Goal: Navigation & Orientation: Go to known website

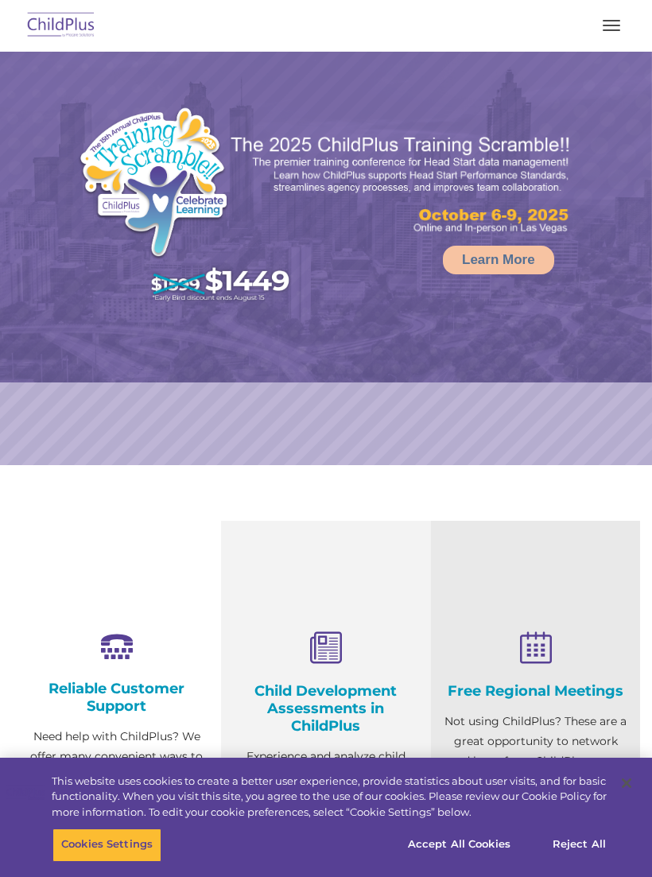
select select "MEDIUM"
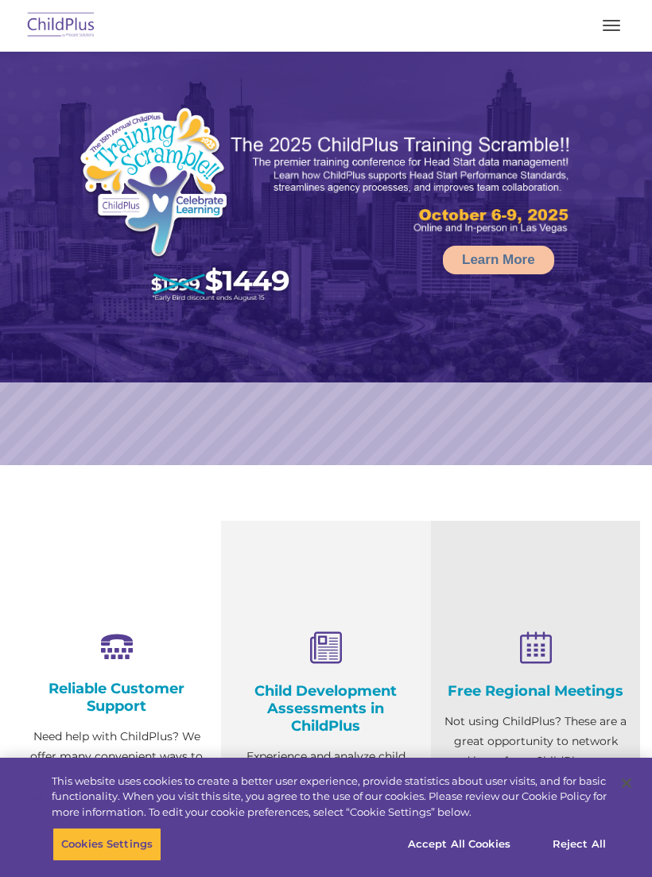
select select "MEDIUM"
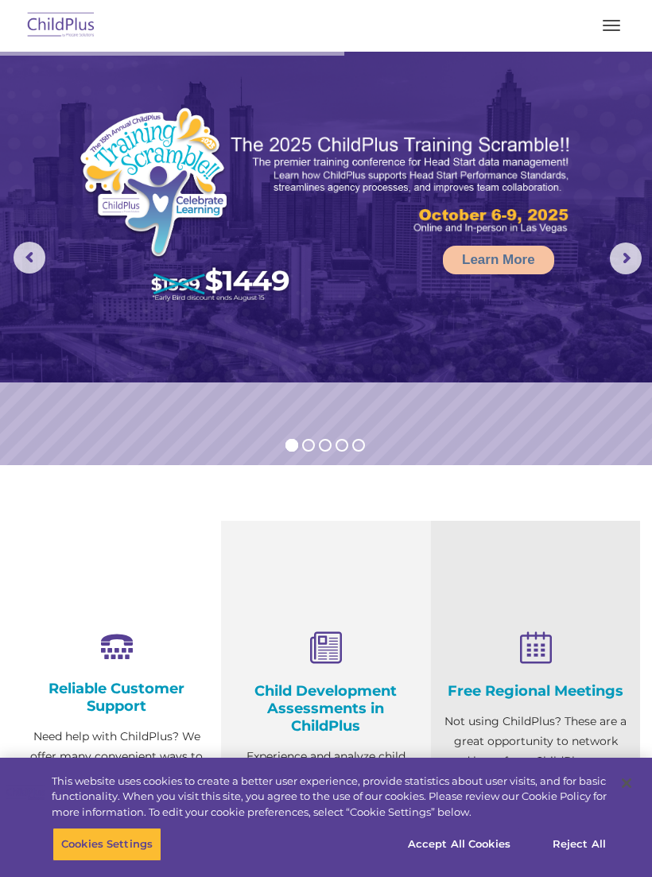
click at [627, 26] on button "button" at bounding box center [611, 25] width 33 height 25
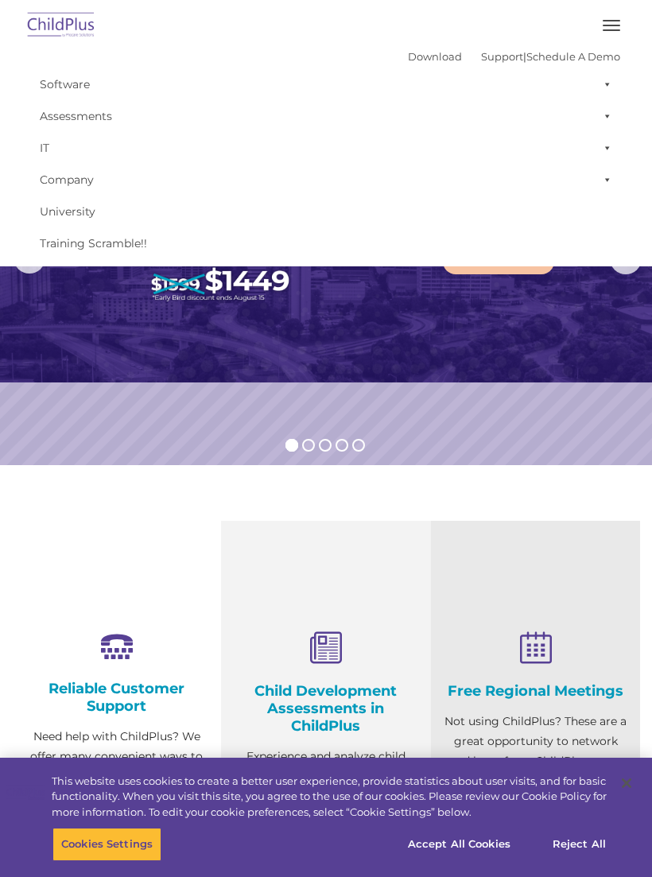
click at [573, 372] on img at bounding box center [326, 217] width 652 height 331
click at [518, 346] on img at bounding box center [326, 217] width 652 height 331
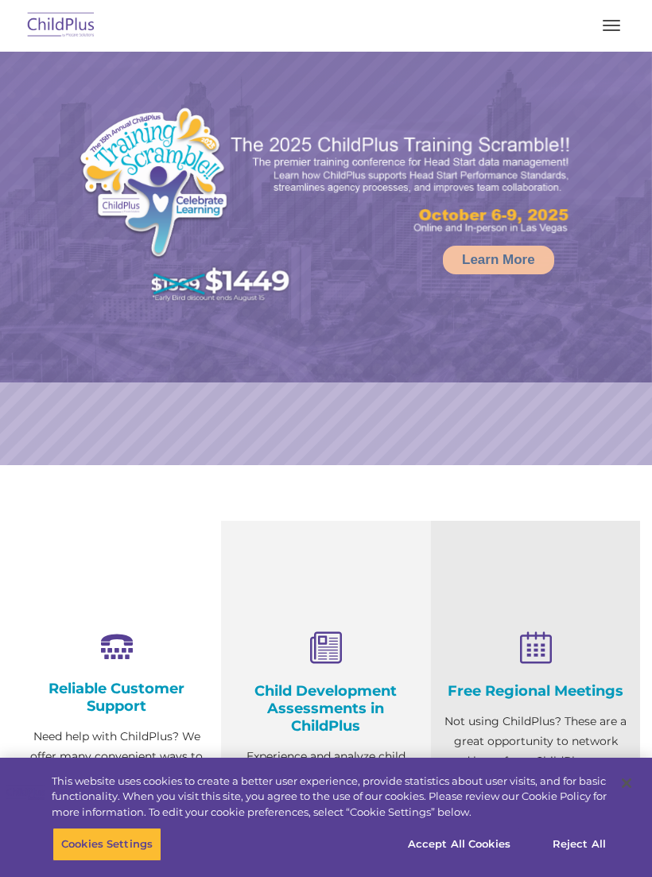
select select "MEDIUM"
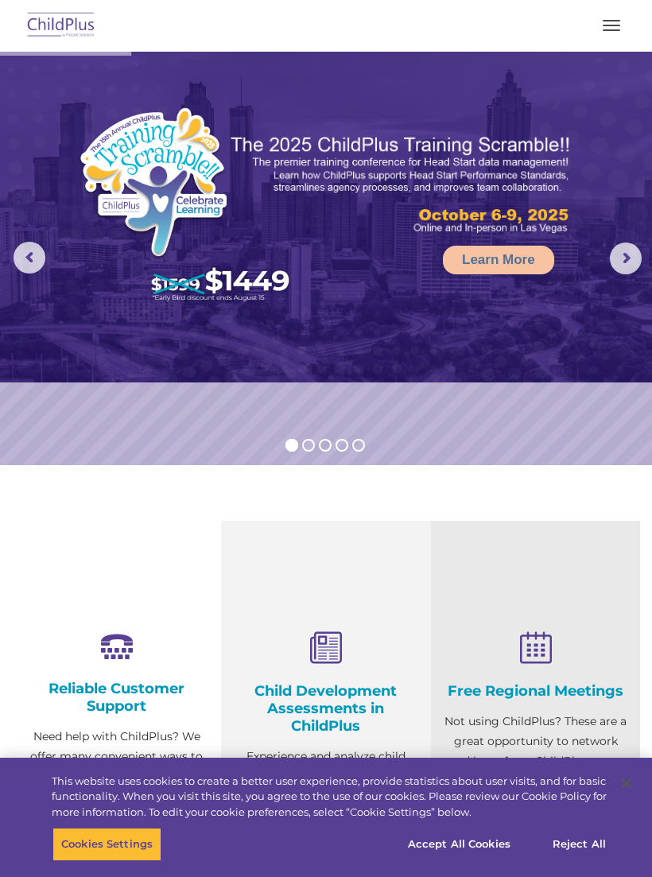
click at [632, 260] on rs-arrow at bounding box center [626, 259] width 32 height 32
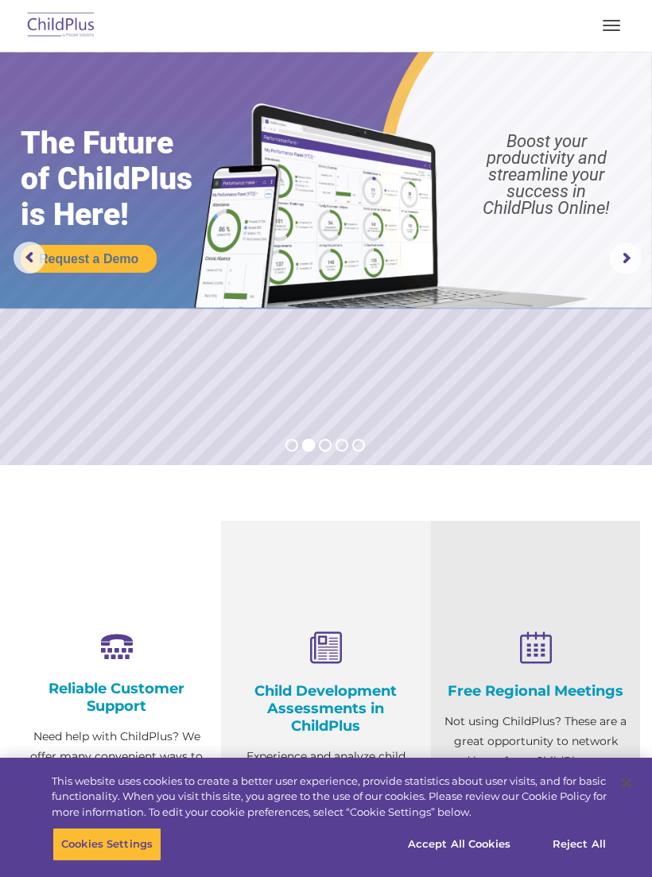
click at [624, 265] on rs-arrow at bounding box center [626, 259] width 32 height 32
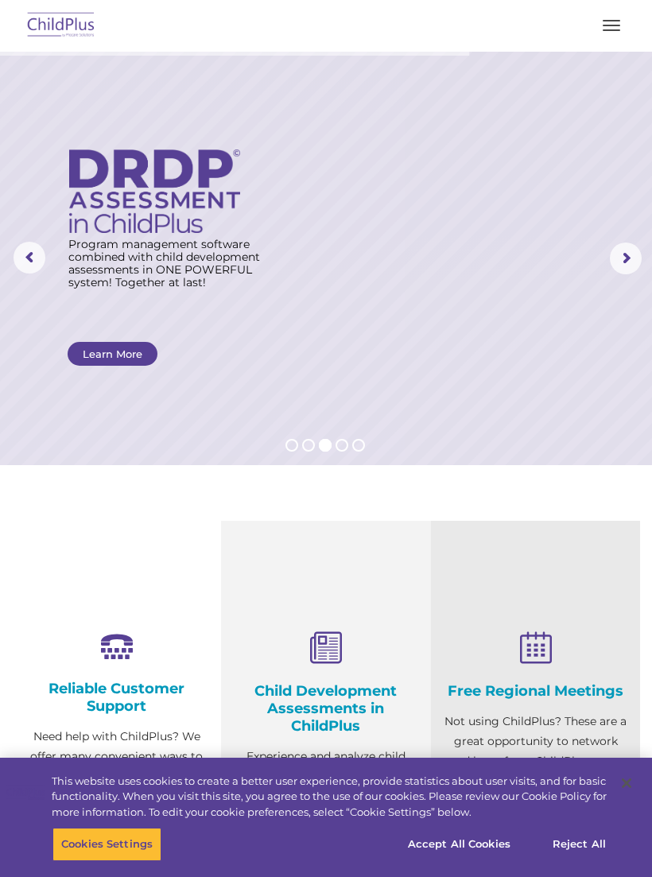
click at [613, 37] on button "button" at bounding box center [611, 25] width 33 height 25
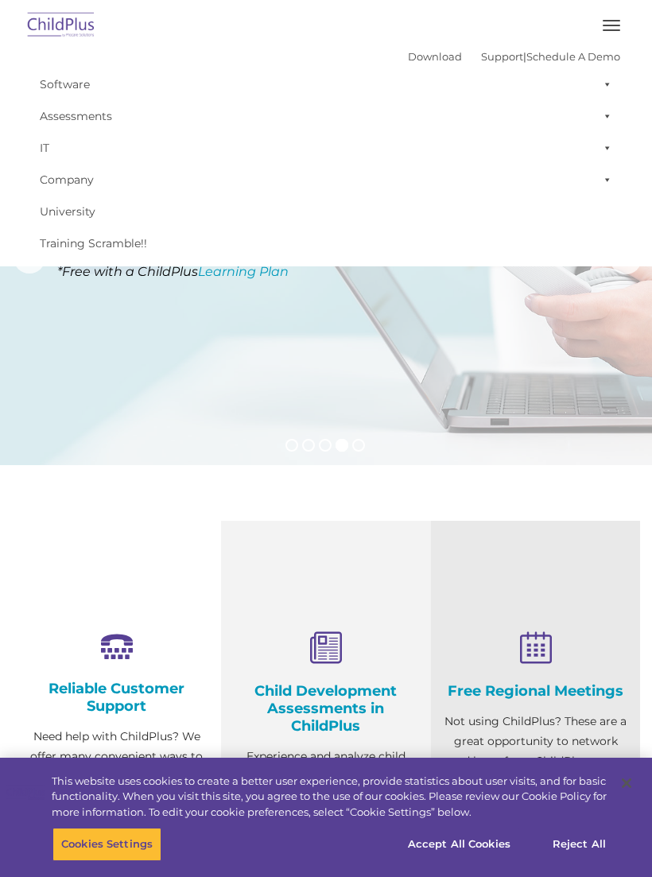
click at [608, 29] on button "button" at bounding box center [611, 25] width 33 height 25
